Goal: Information Seeking & Learning: Learn about a topic

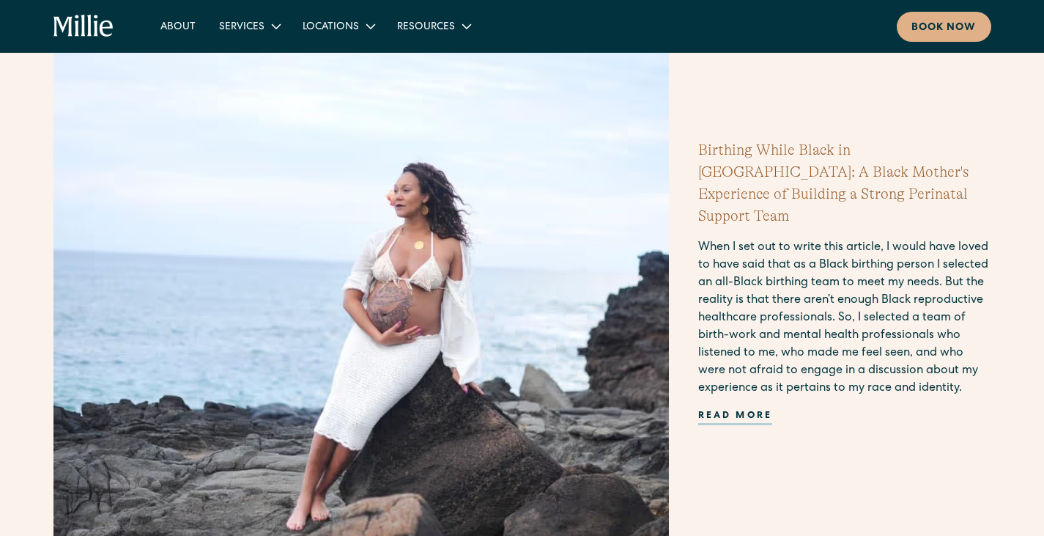
scroll to position [513, 0]
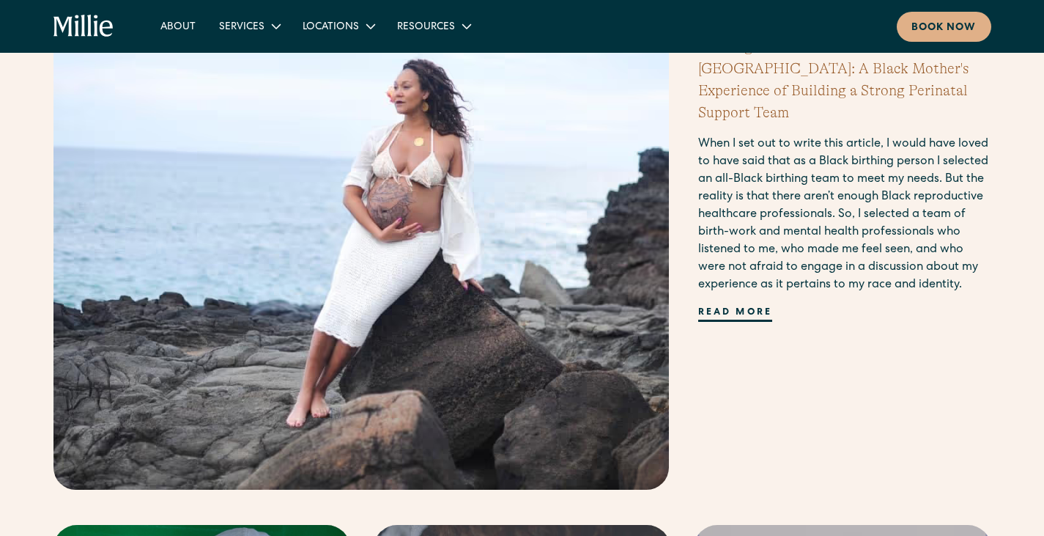
click at [714, 306] on div "Read more" at bounding box center [735, 314] width 75 height 16
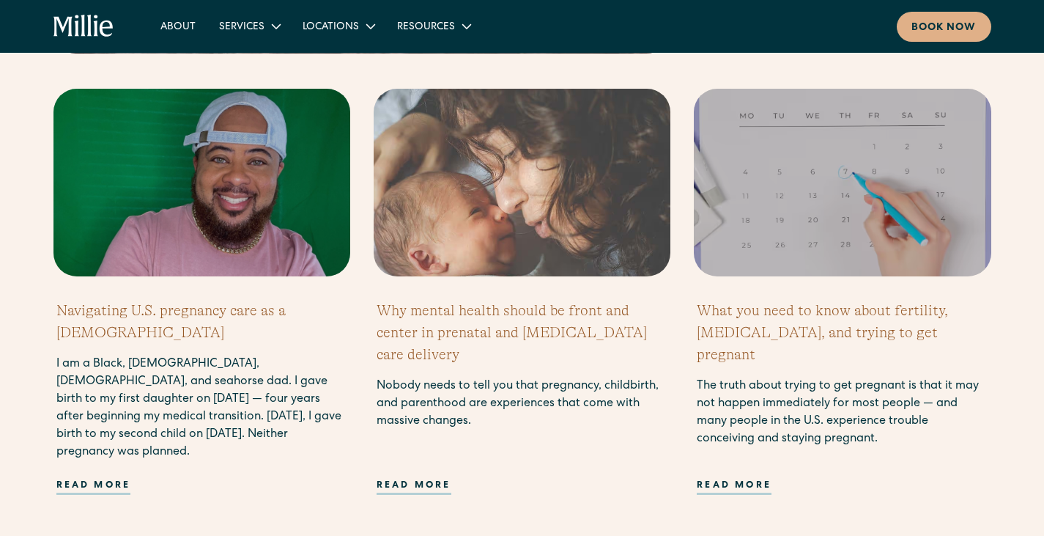
scroll to position [953, 0]
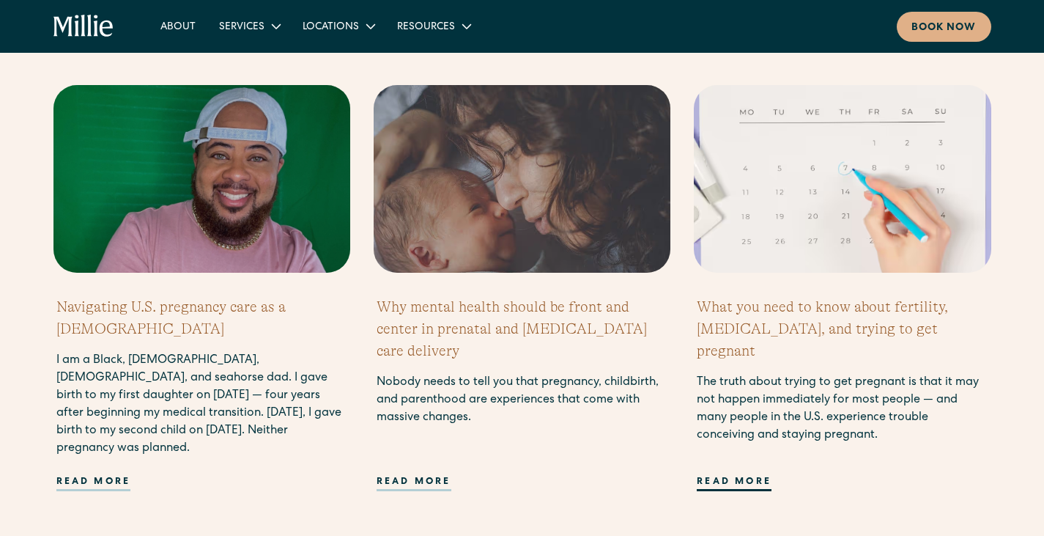
click at [751, 484] on div "Read more" at bounding box center [734, 483] width 75 height 16
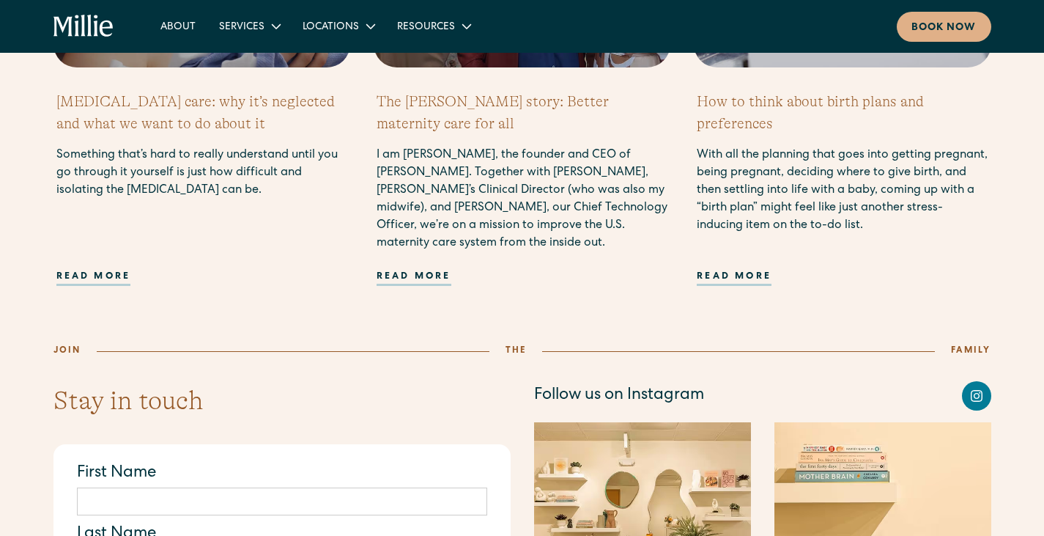
scroll to position [1612, 0]
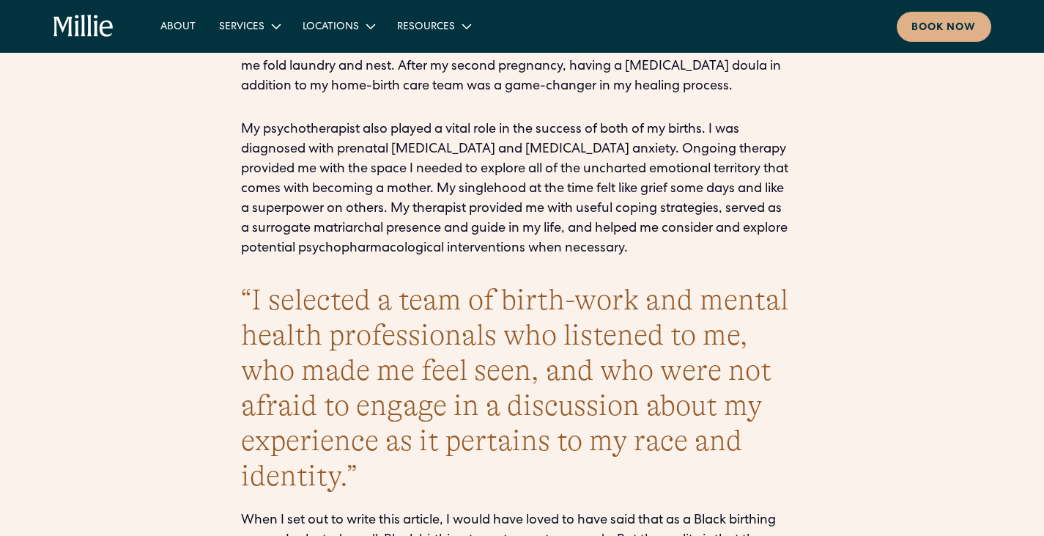
scroll to position [4617, 0]
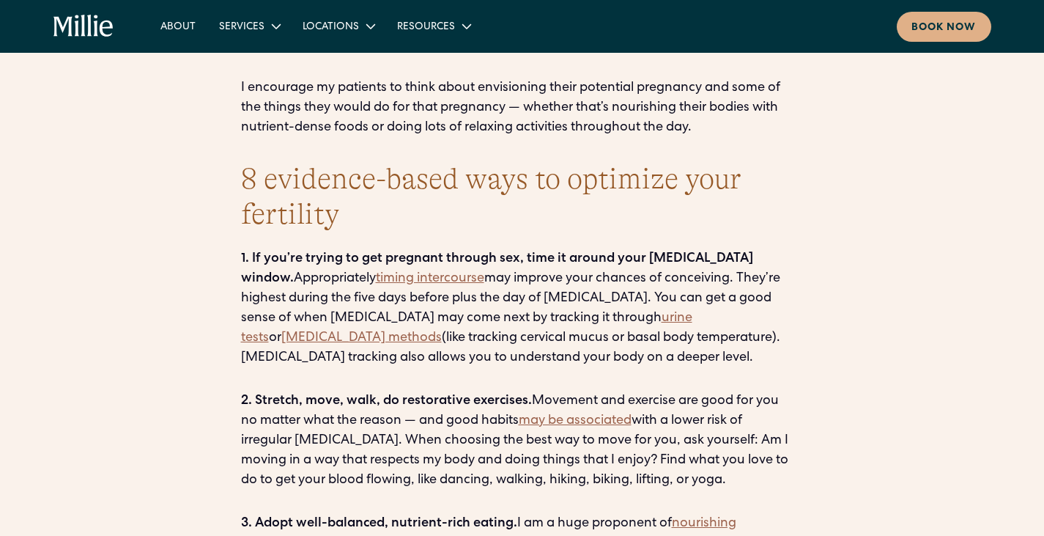
scroll to position [3518, 0]
